Goal: Task Accomplishment & Management: Use online tool/utility

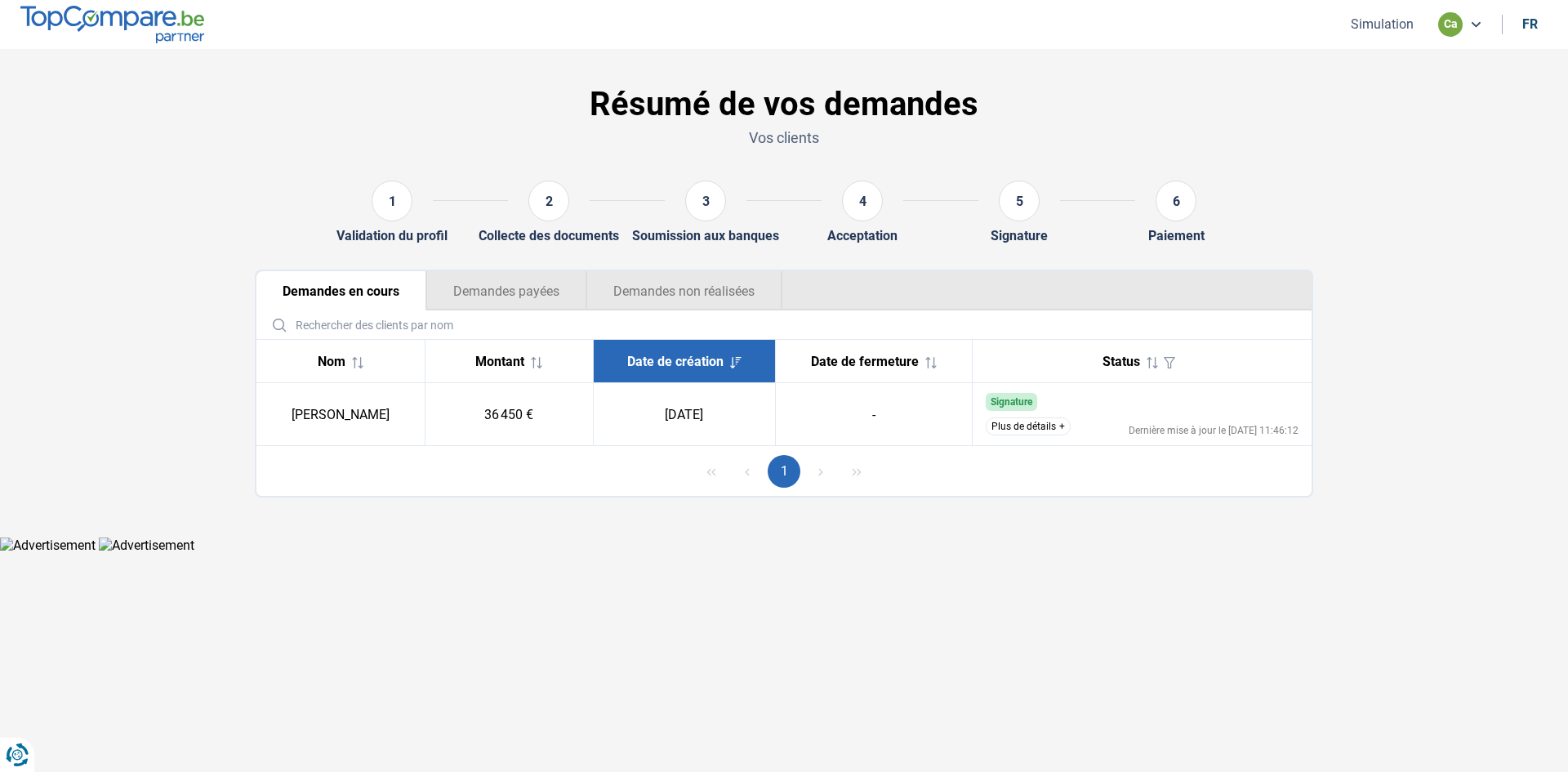
click at [1387, 15] on ul "Simulation ca fr" at bounding box center [1442, 24] width 211 height 24
click at [1384, 23] on button "Simulation" at bounding box center [1382, 24] width 72 height 18
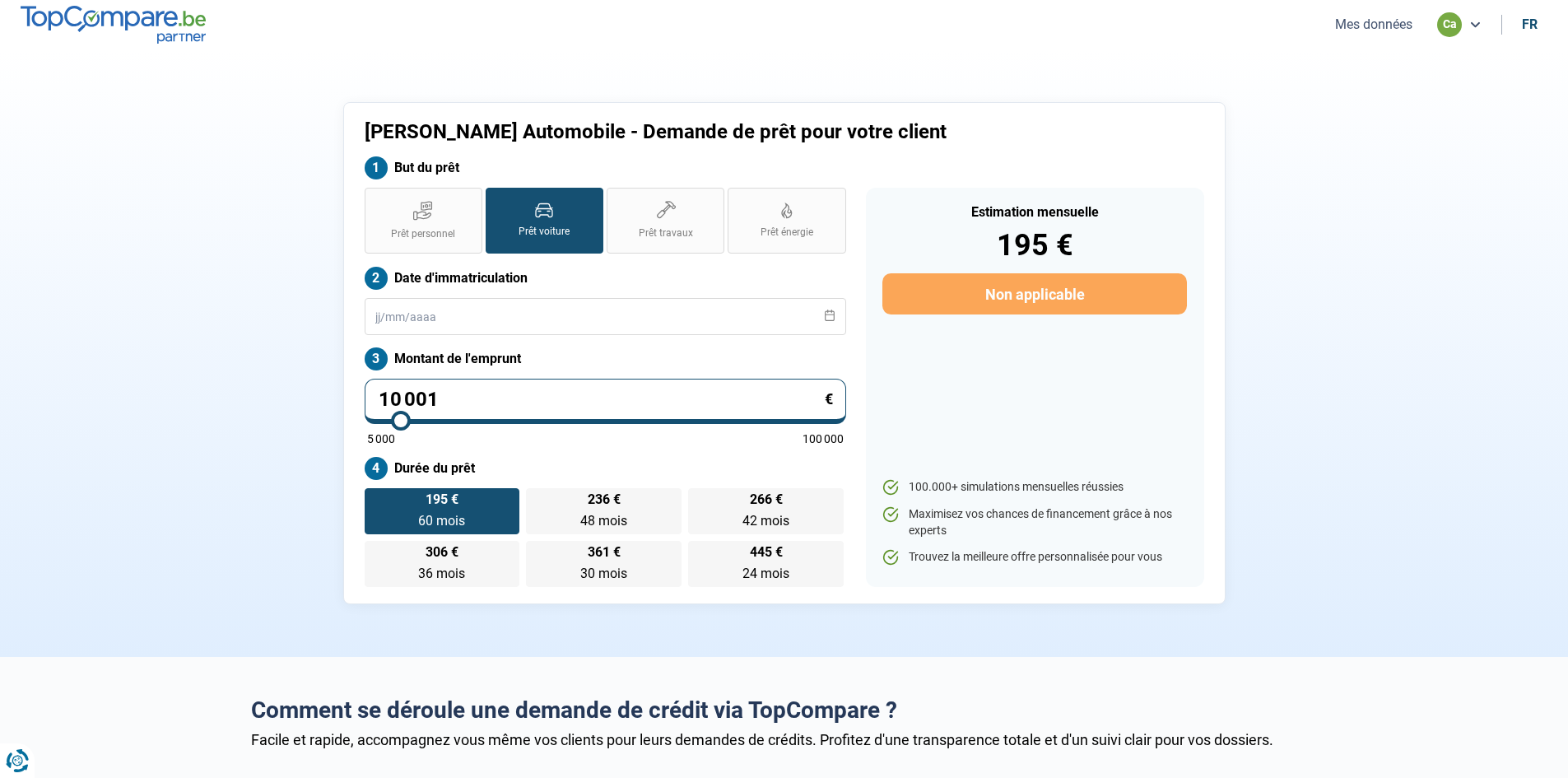
drag, startPoint x: 510, startPoint y: 401, endPoint x: 174, endPoint y: 318, distance: 346.1
click at [161, 341] on section "[PERSON_NAME] Automobile - Demande de prêt pour votre client But du prêt Prêt p…" at bounding box center [784, 353] width 1568 height 607
type input "3"
type input "5000"
type input "30"
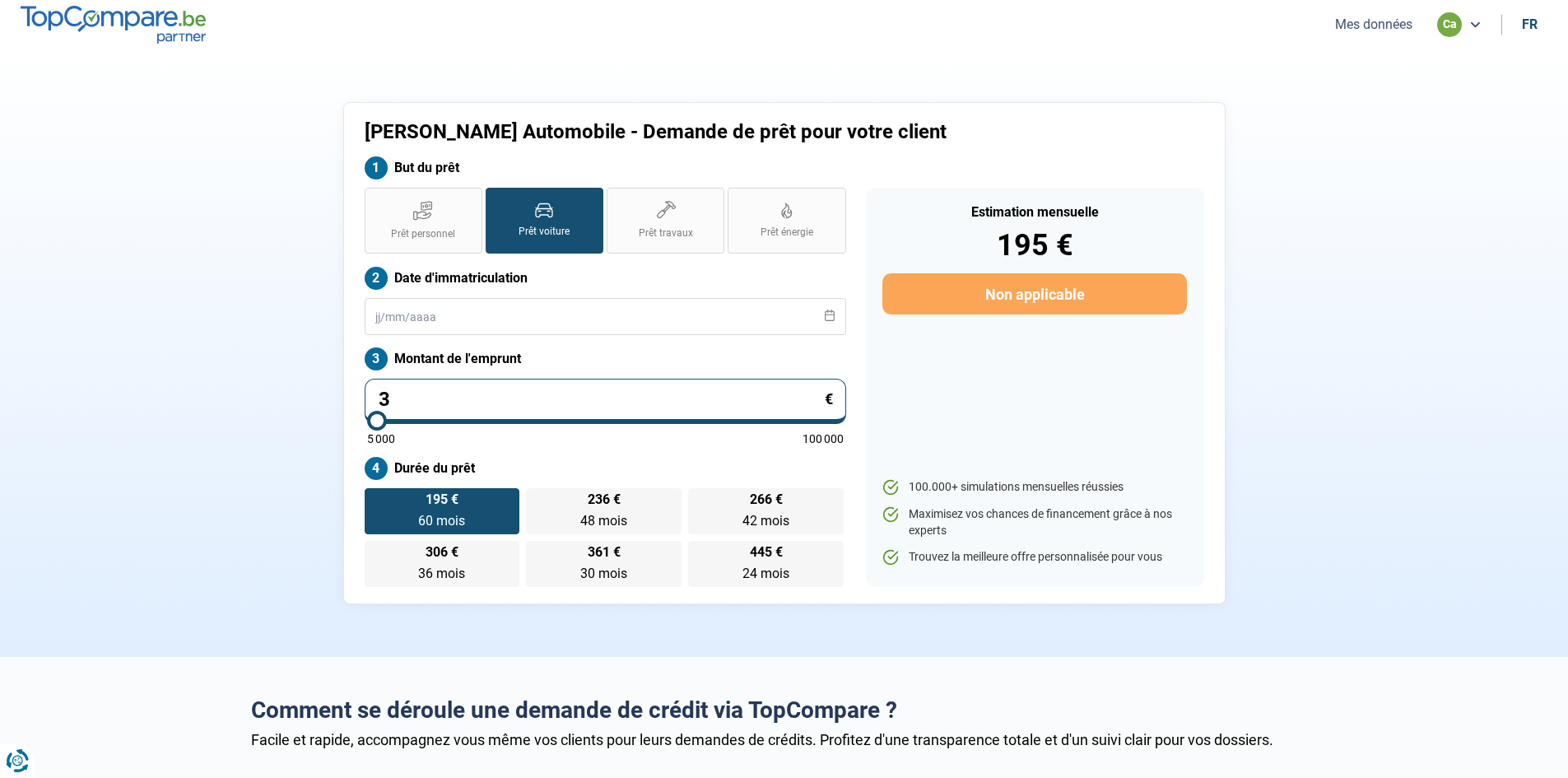
type input "5000"
type input "300"
type input "5000"
type input "3 000"
type input "5000"
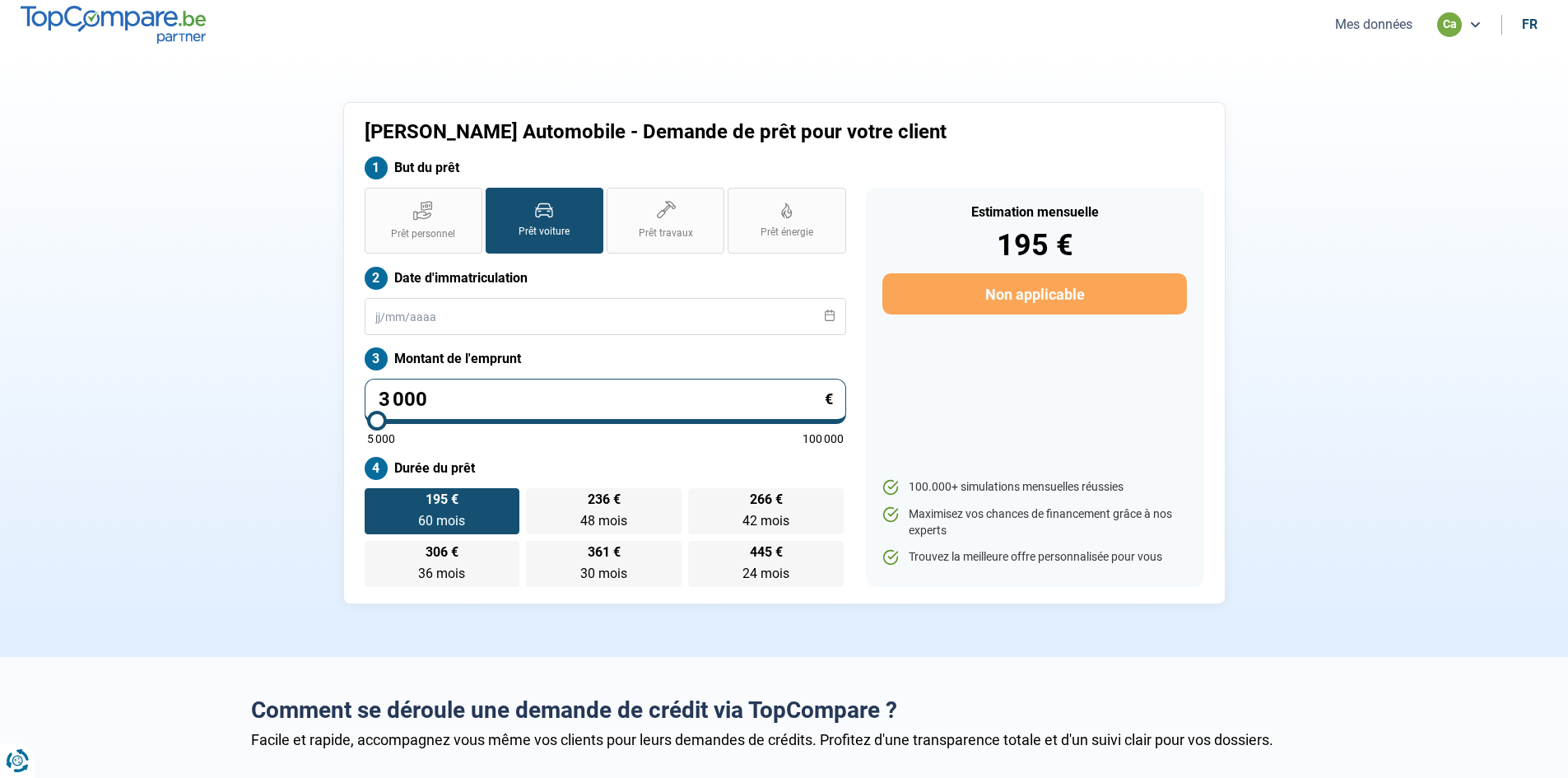
type input "30 000"
type input "30000"
type input "30 000"
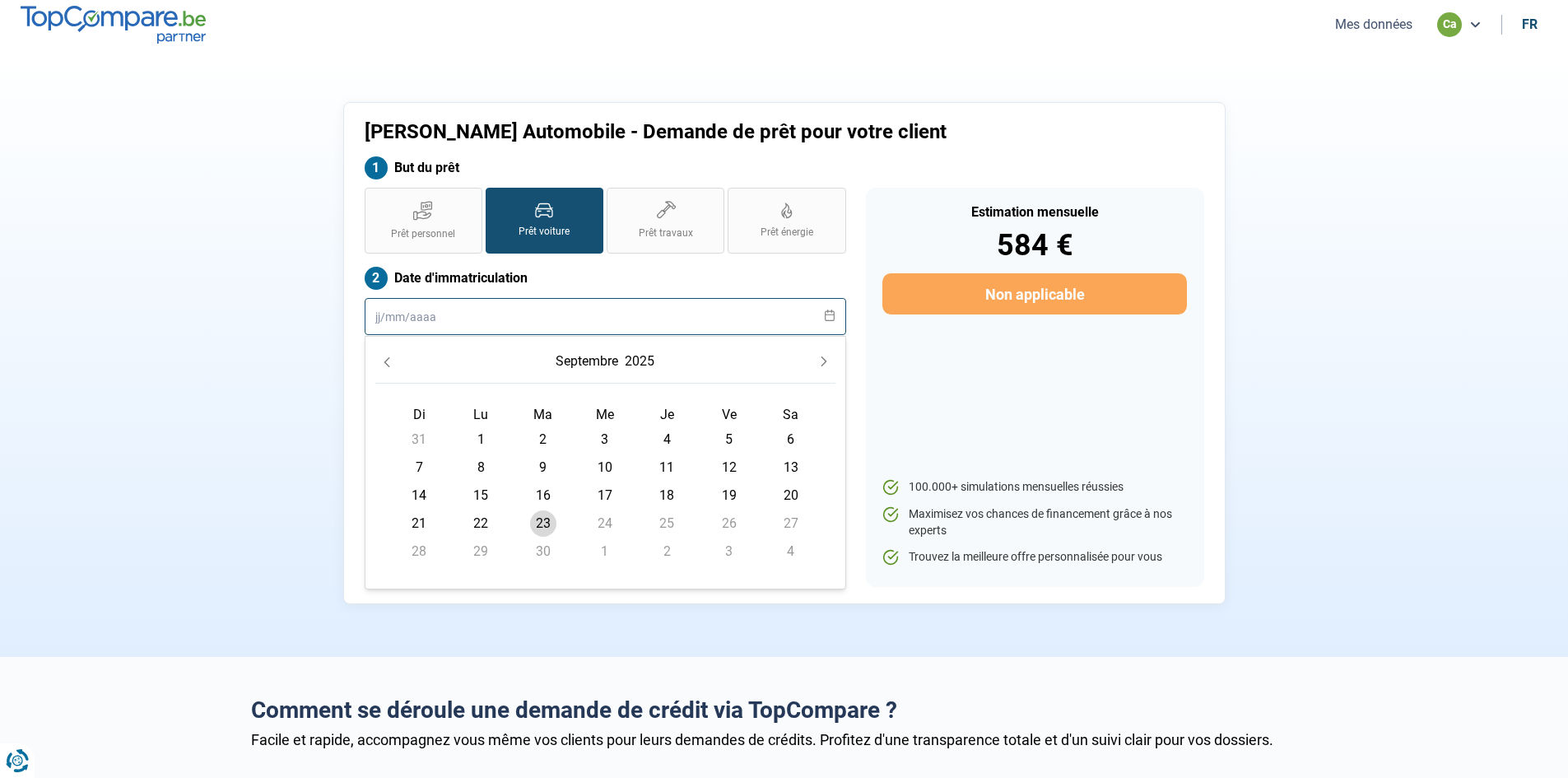
click at [457, 315] on input "text" at bounding box center [606, 317] width 481 height 37
click at [647, 360] on button "2025" at bounding box center [639, 361] width 36 height 30
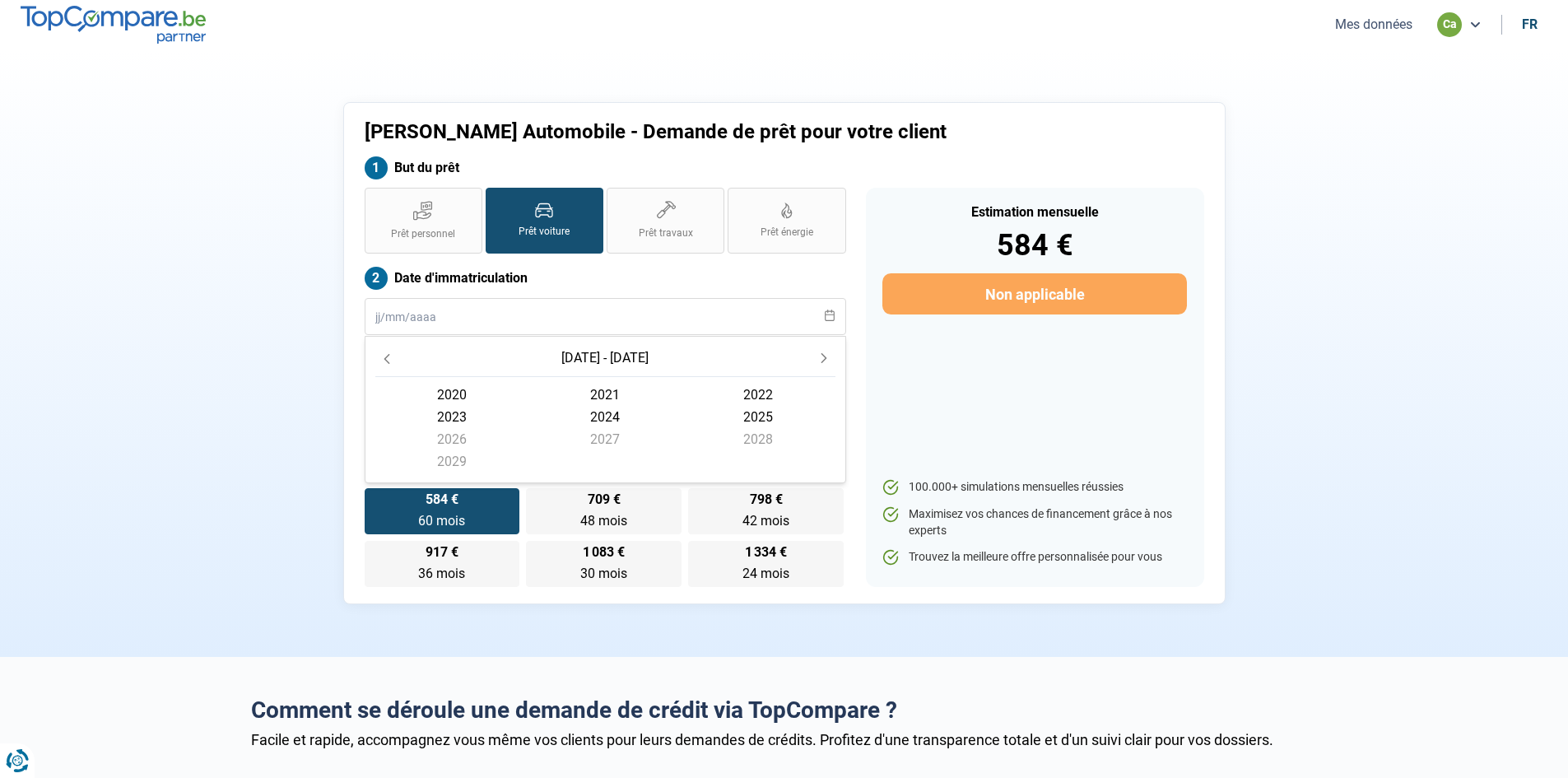
click at [608, 388] on span "2021" at bounding box center [605, 394] width 153 height 23
click at [750, 416] on span "juin" at bounding box center [757, 423] width 153 height 23
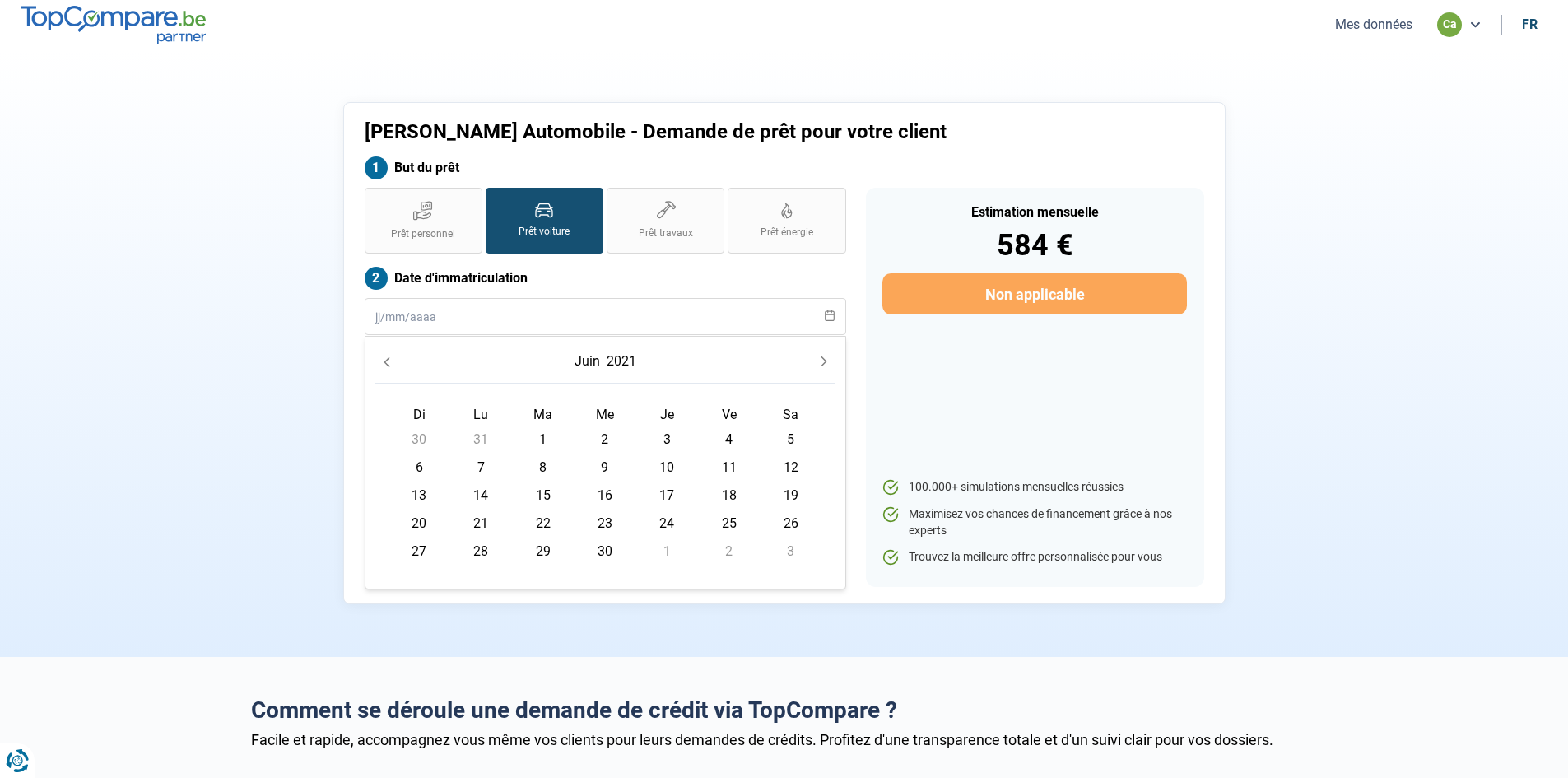
click at [544, 436] on span "1" at bounding box center [542, 439] width 27 height 27
type input "[DATE]"
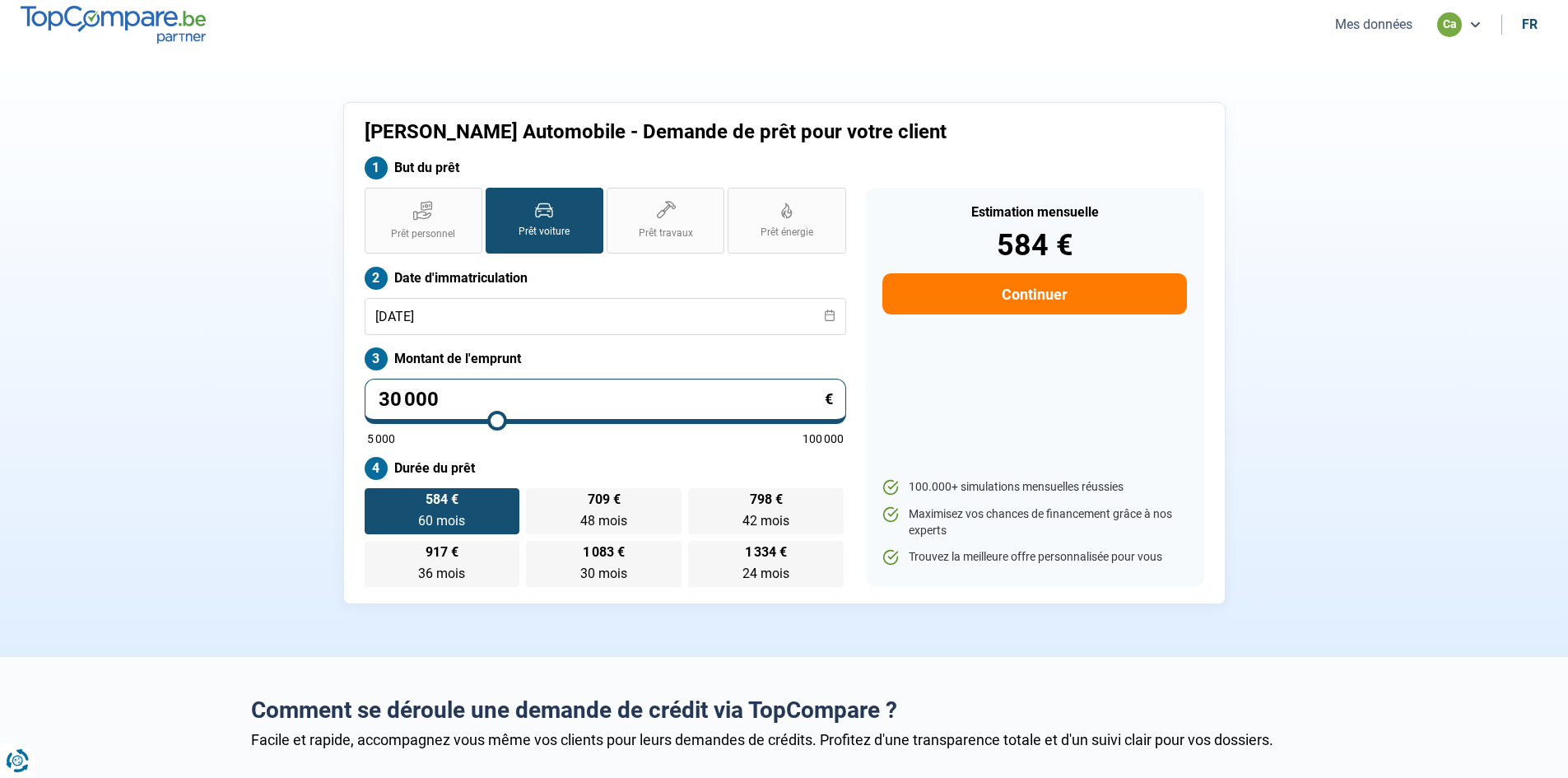
click at [703, 455] on div "Prêt personnel Prêt voiture Prêt travaux Prêt énergie Prêt voiture Date d'immat…" at bounding box center [606, 387] width 501 height 399
drag, startPoint x: 450, startPoint y: 389, endPoint x: 0, endPoint y: 286, distance: 461.6
click at [0, 286] on section "[PERSON_NAME] Automobile - Demande de prêt pour votre client But du prêt Prêt p…" at bounding box center [784, 353] width 1568 height 607
type input "2"
type input "5000"
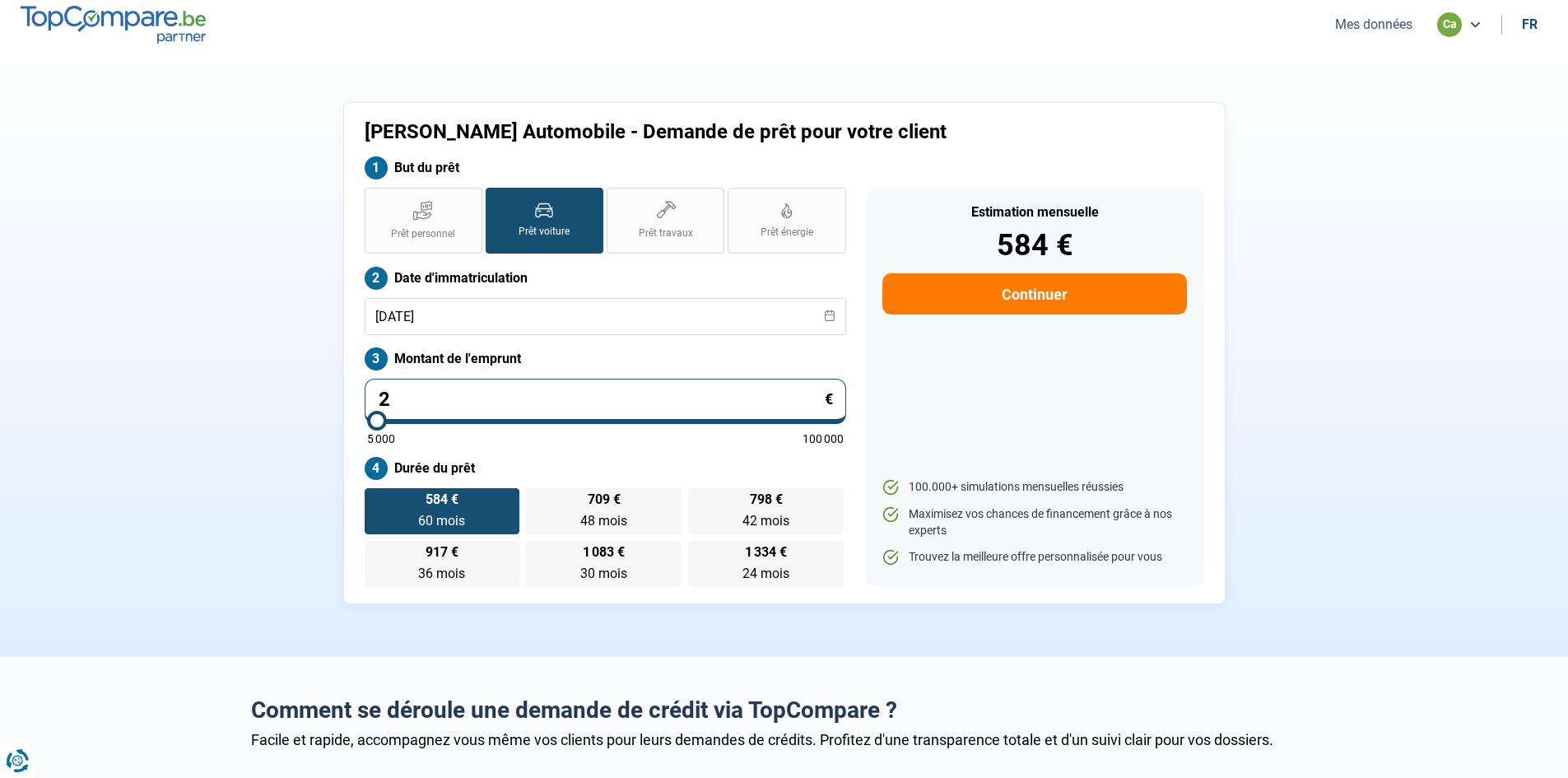
type input "20"
type input "5000"
type input "200"
type input "5000"
type input "2 000"
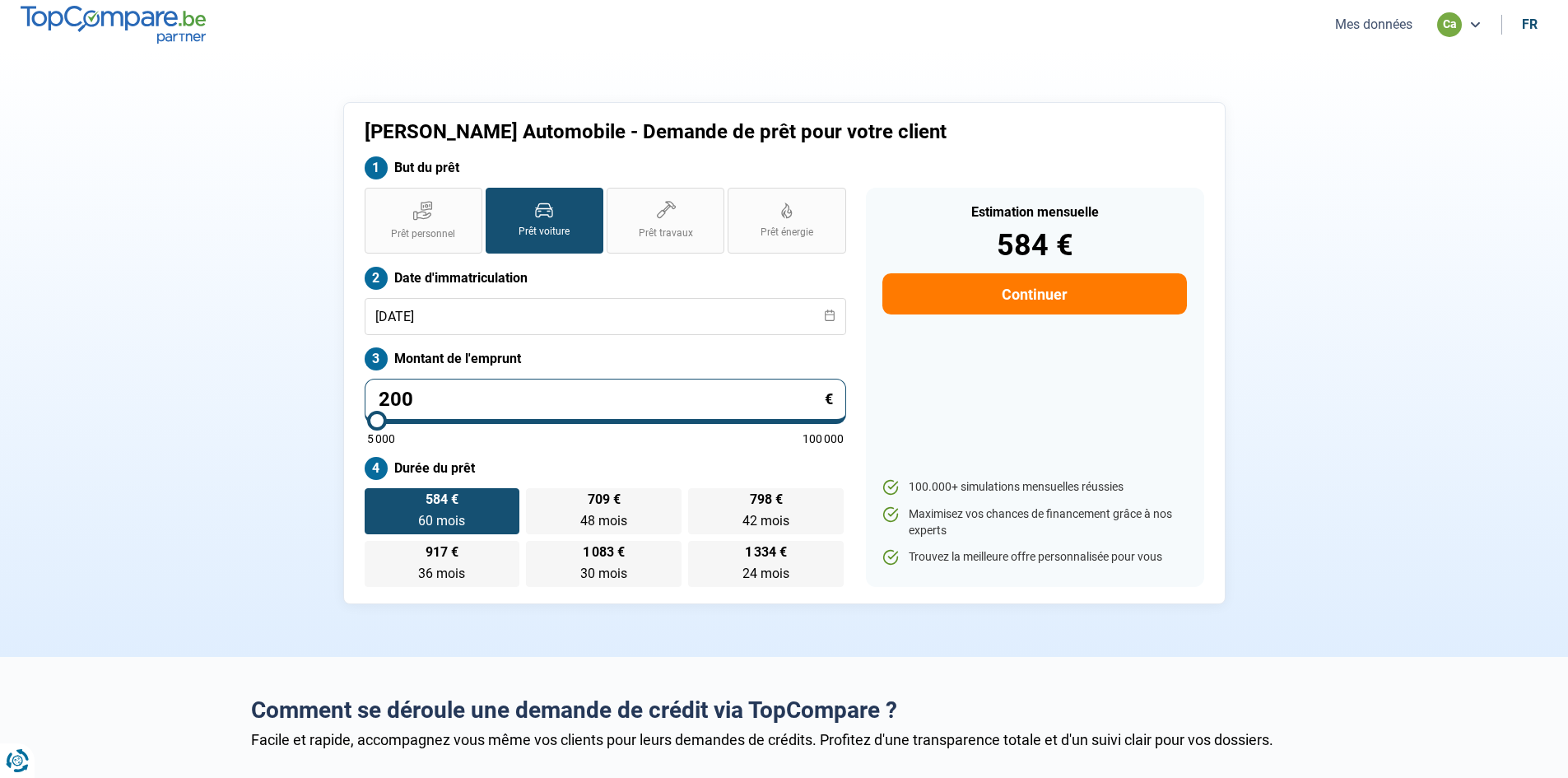
type input "5000"
type input "20 000"
type input "20000"
type input "20 000"
click at [506, 454] on div "Prêt personnel Prêt voiture Prêt travaux Prêt énergie Prêt voiture Date d'immat…" at bounding box center [606, 387] width 501 height 399
